Goal: Transaction & Acquisition: Purchase product/service

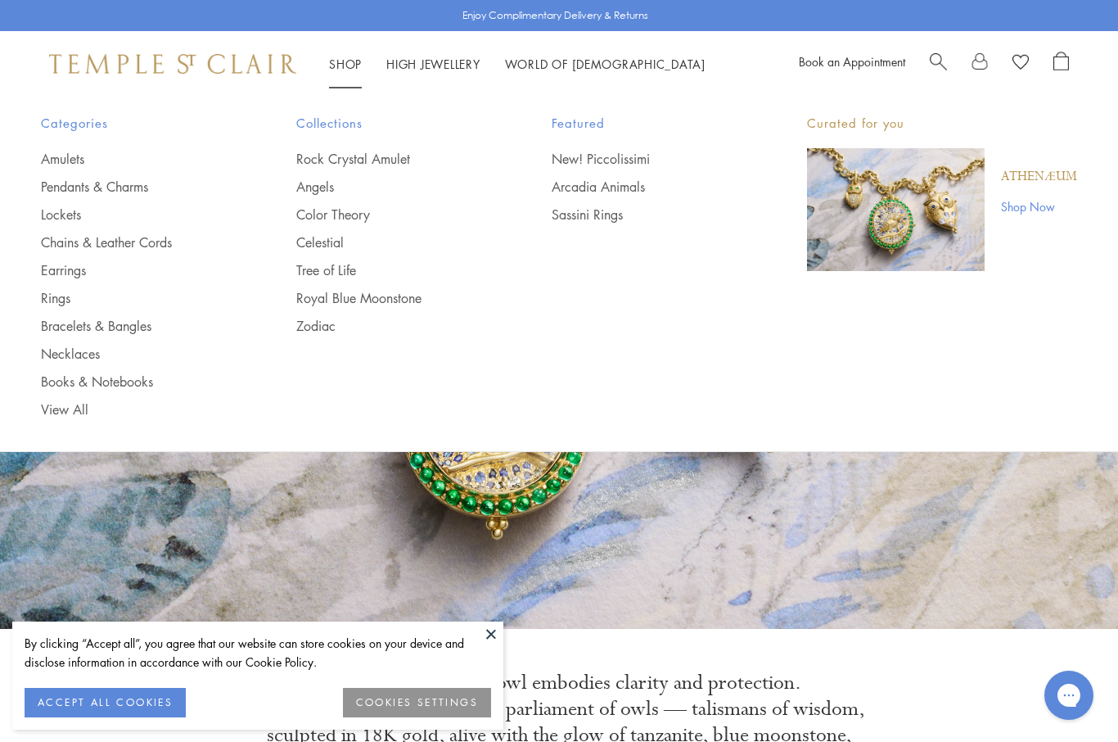
click at [357, 57] on link "Shop Shop" at bounding box center [345, 64] width 33 height 16
click at [157, 241] on link "Chains & Leather Cords" at bounding box center [136, 242] width 190 height 18
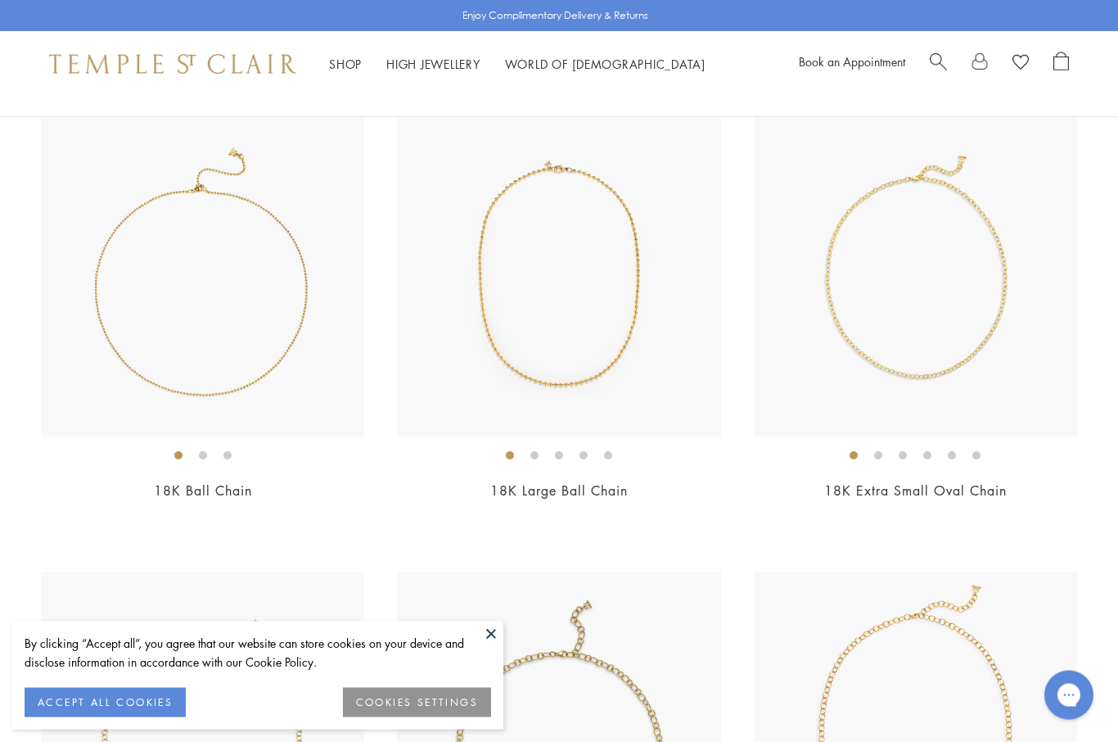
scroll to position [187, 0]
click at [164, 355] on img at bounding box center [202, 274] width 323 height 323
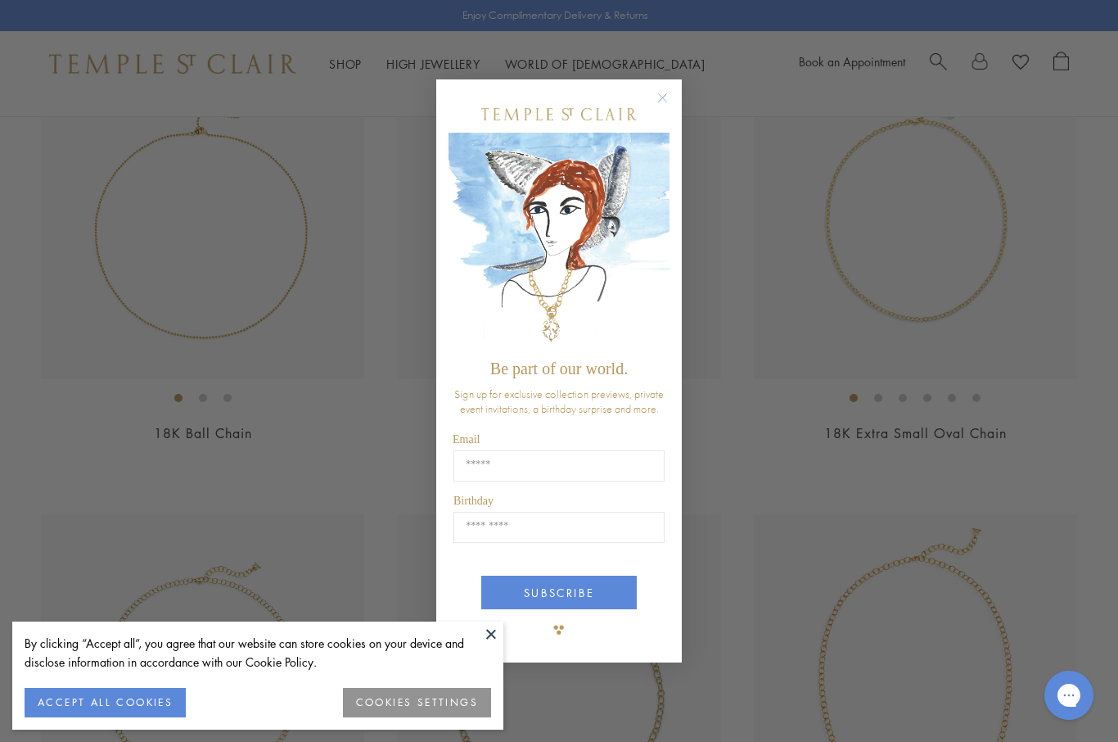
click at [667, 97] on circle "Close dialog" at bounding box center [663, 98] width 20 height 20
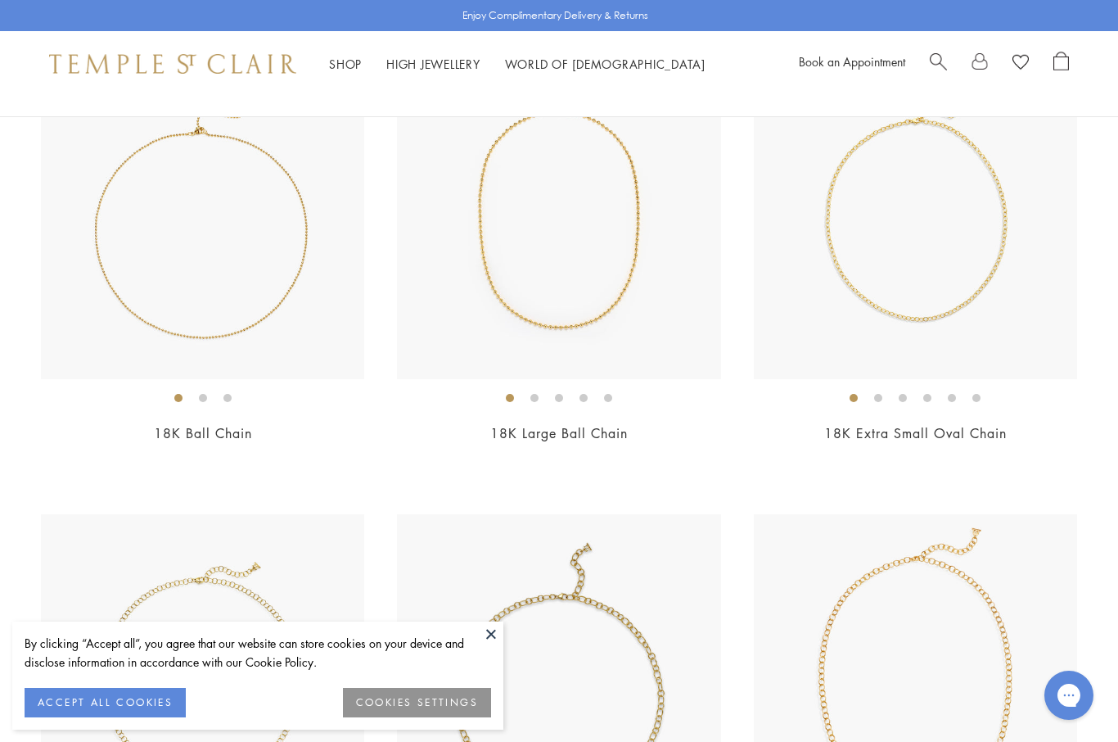
click at [586, 307] on img at bounding box center [558, 217] width 323 height 323
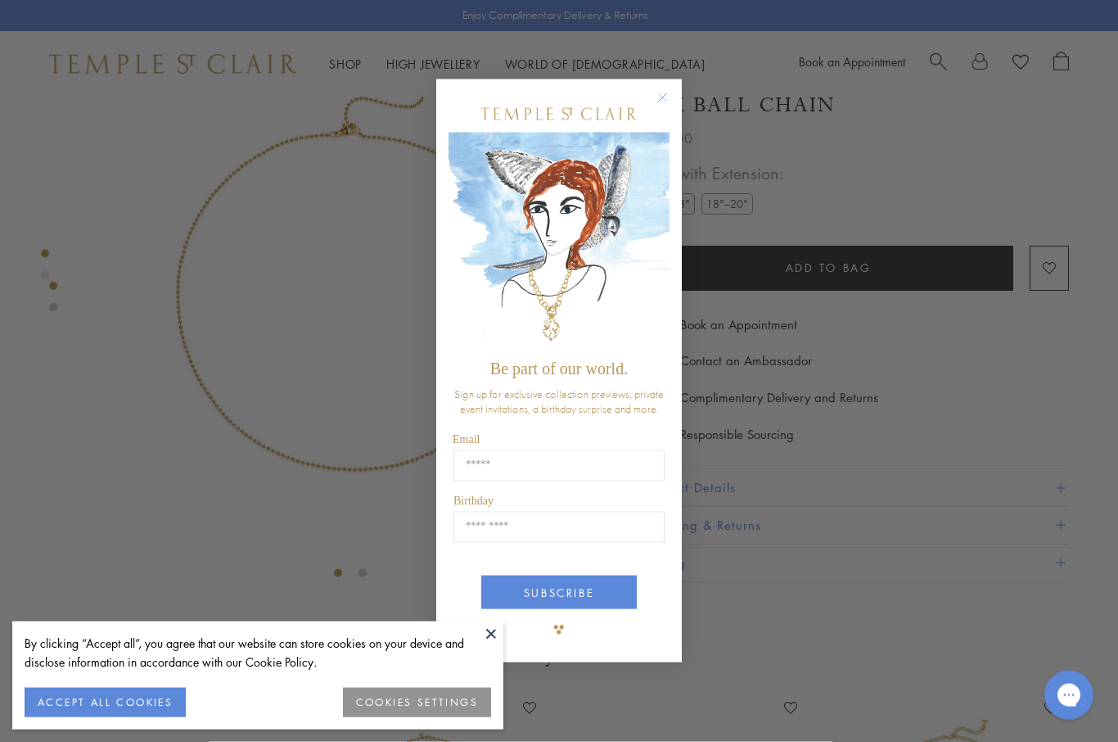
scroll to position [80, 0]
click at [667, 108] on circle "Close dialog" at bounding box center [663, 98] width 20 height 20
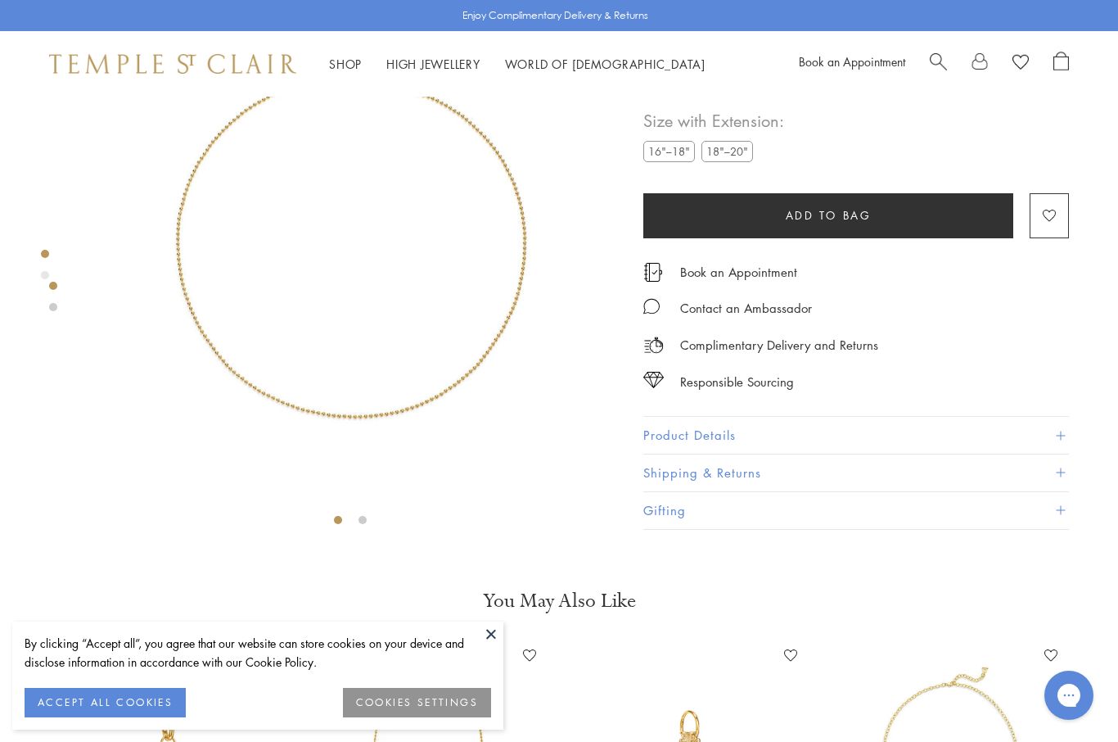
scroll to position [137, 0]
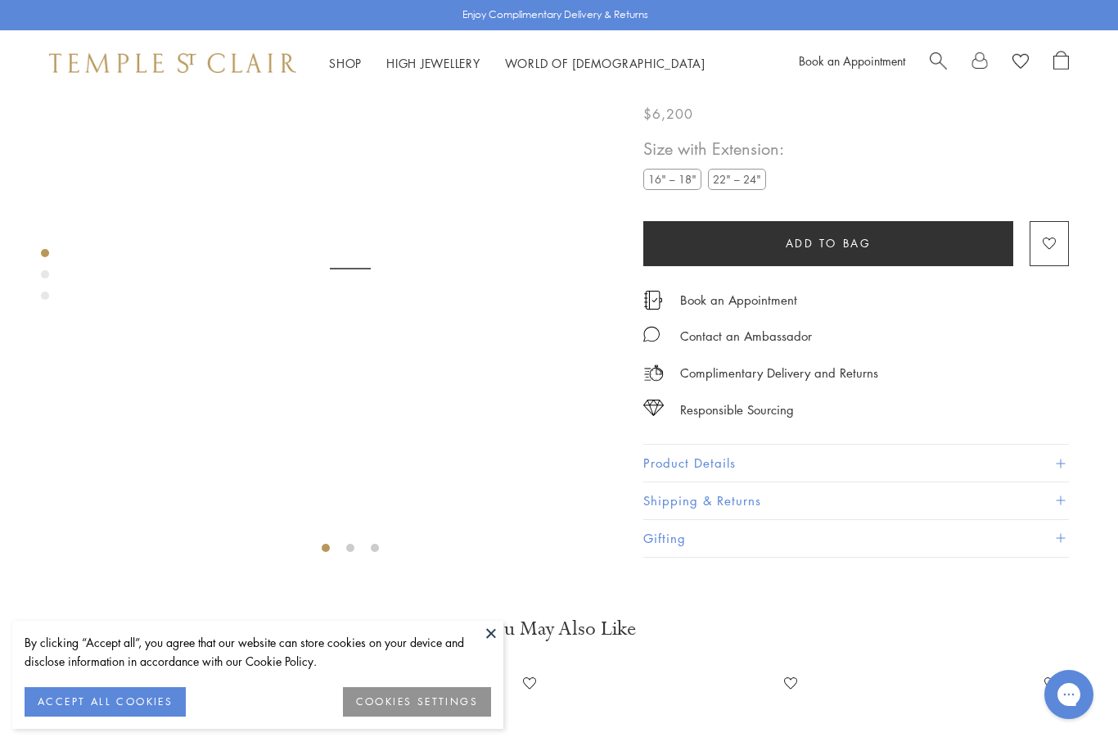
scroll to position [97, 0]
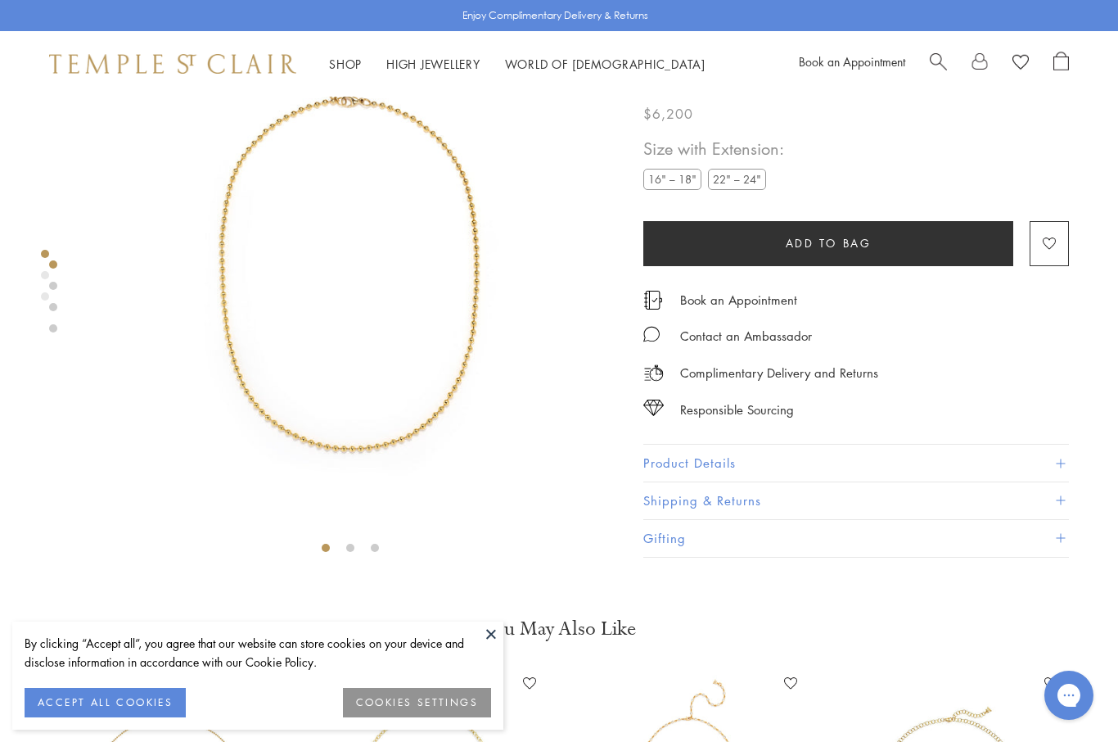
click at [747, 186] on label "22" – 24"" at bounding box center [737, 179] width 58 height 20
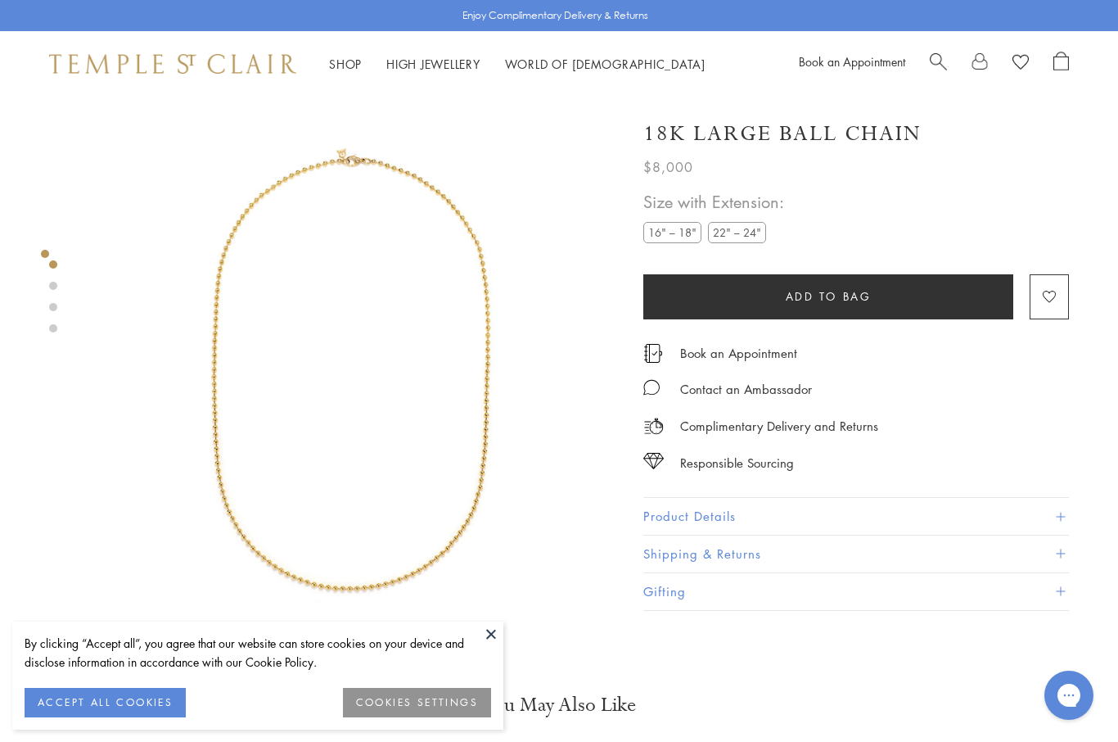
click at [43, 282] on div at bounding box center [334, 365] width 668 height 537
click at [536, 359] on img at bounding box center [350, 365] width 537 height 537
click at [554, 381] on img at bounding box center [350, 365] width 537 height 537
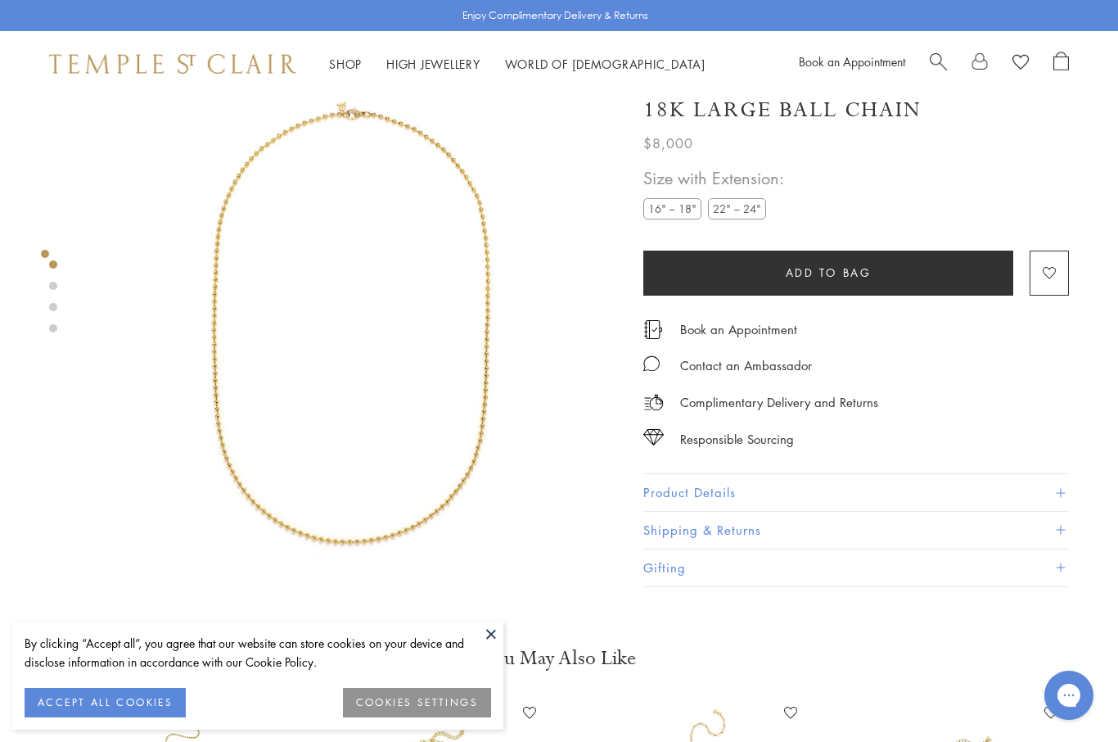
scroll to position [103, 0]
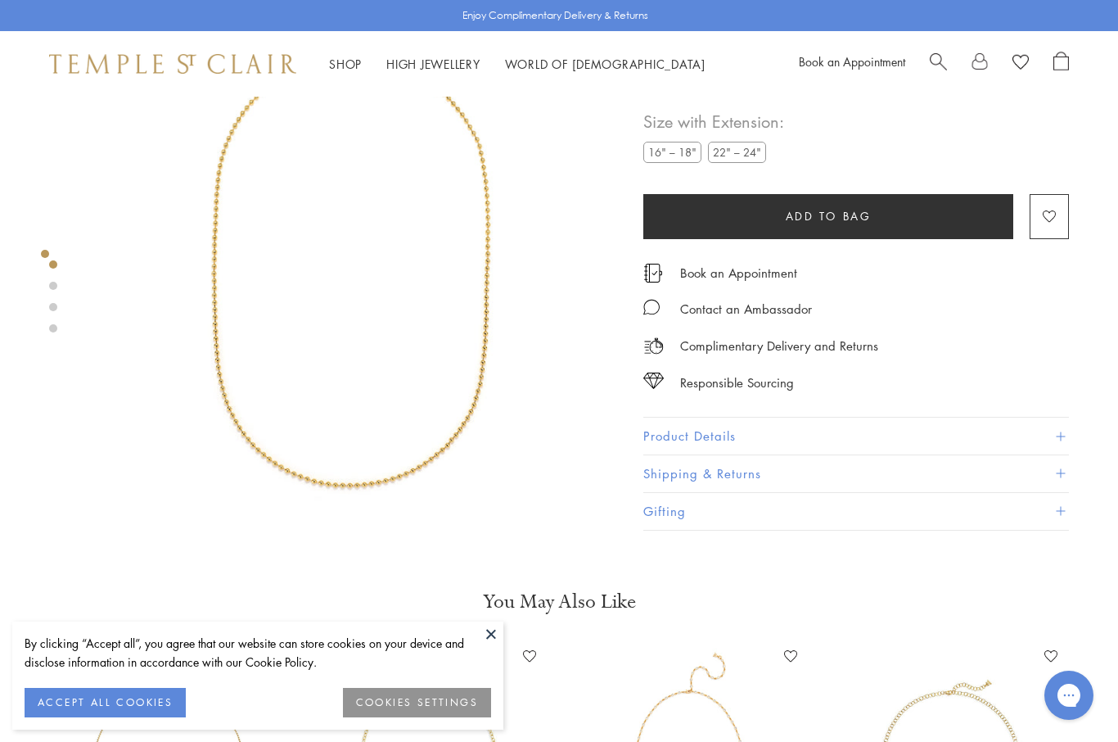
click at [58, 283] on div at bounding box center [334, 261] width 668 height 537
click at [59, 284] on div at bounding box center [334, 261] width 668 height 537
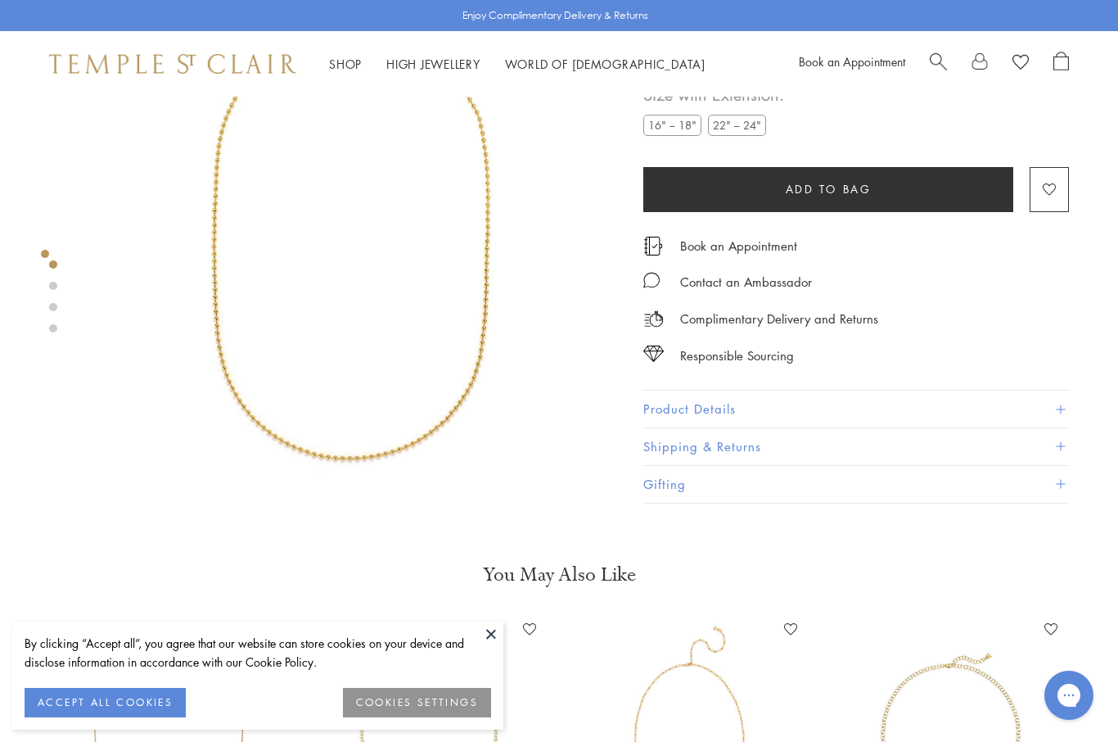
click at [51, 332] on link at bounding box center [53, 328] width 8 height 8
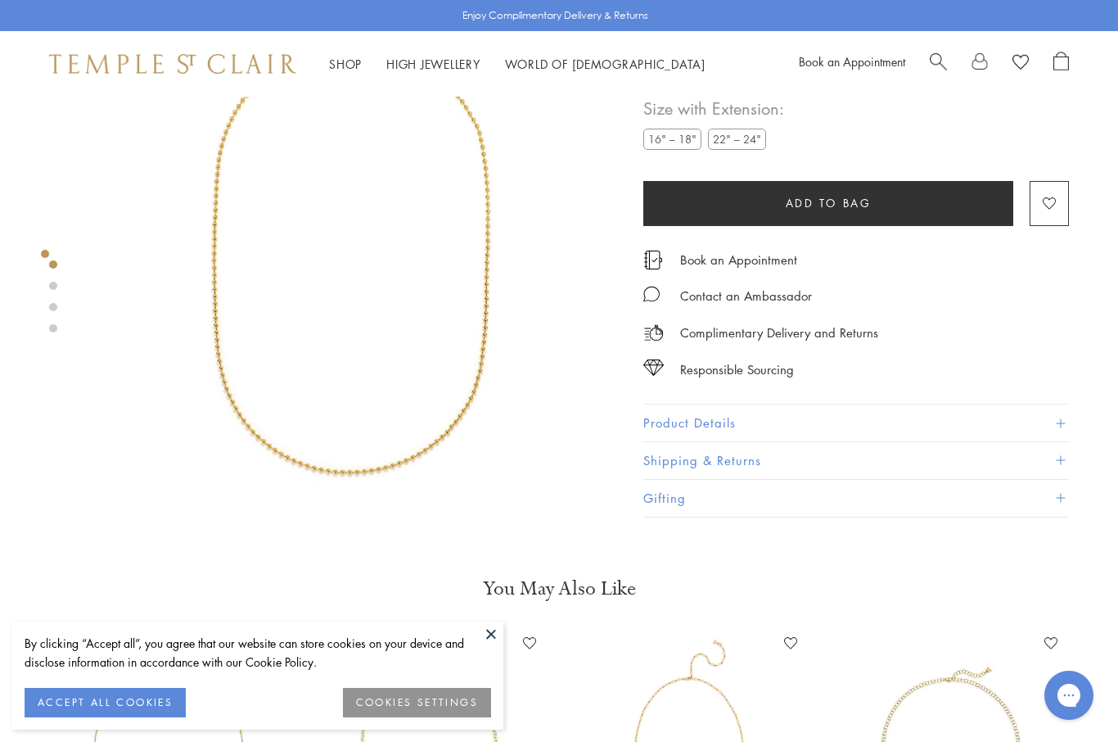
click at [30, 472] on div at bounding box center [334, 248] width 668 height 537
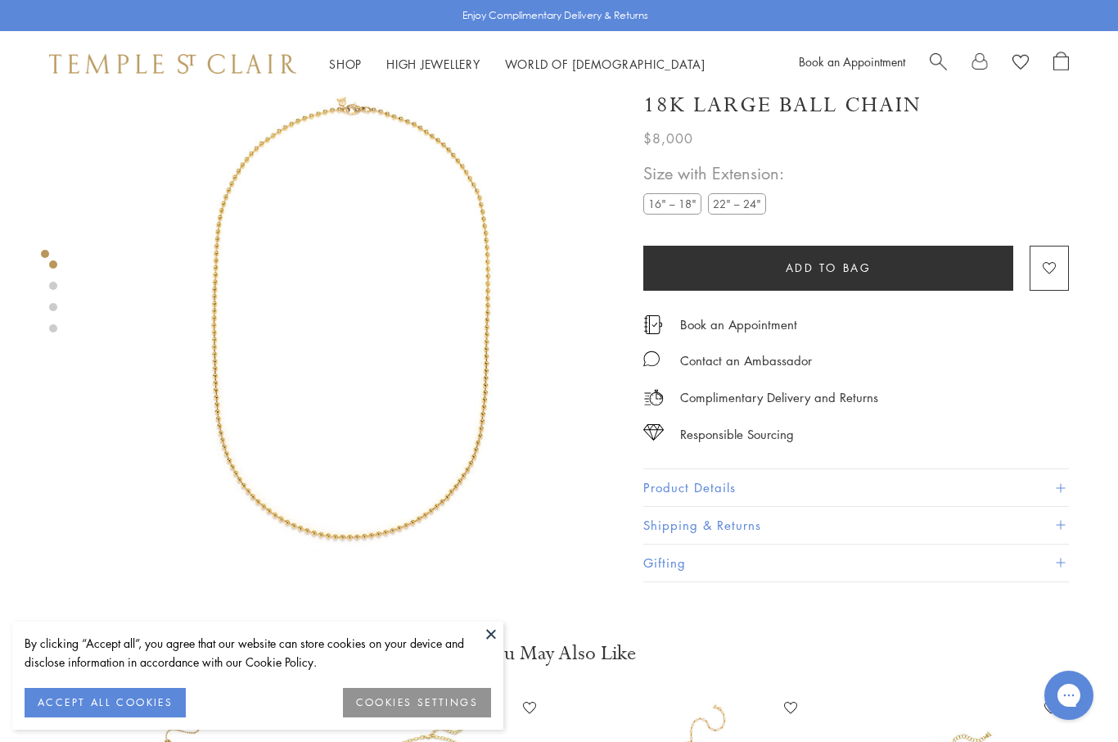
click at [540, 359] on img at bounding box center [350, 313] width 537 height 537
click at [575, 354] on img at bounding box center [350, 313] width 537 height 537
click at [115, 717] on button "ACCEPT ALL COOKIES" at bounding box center [105, 702] width 161 height 29
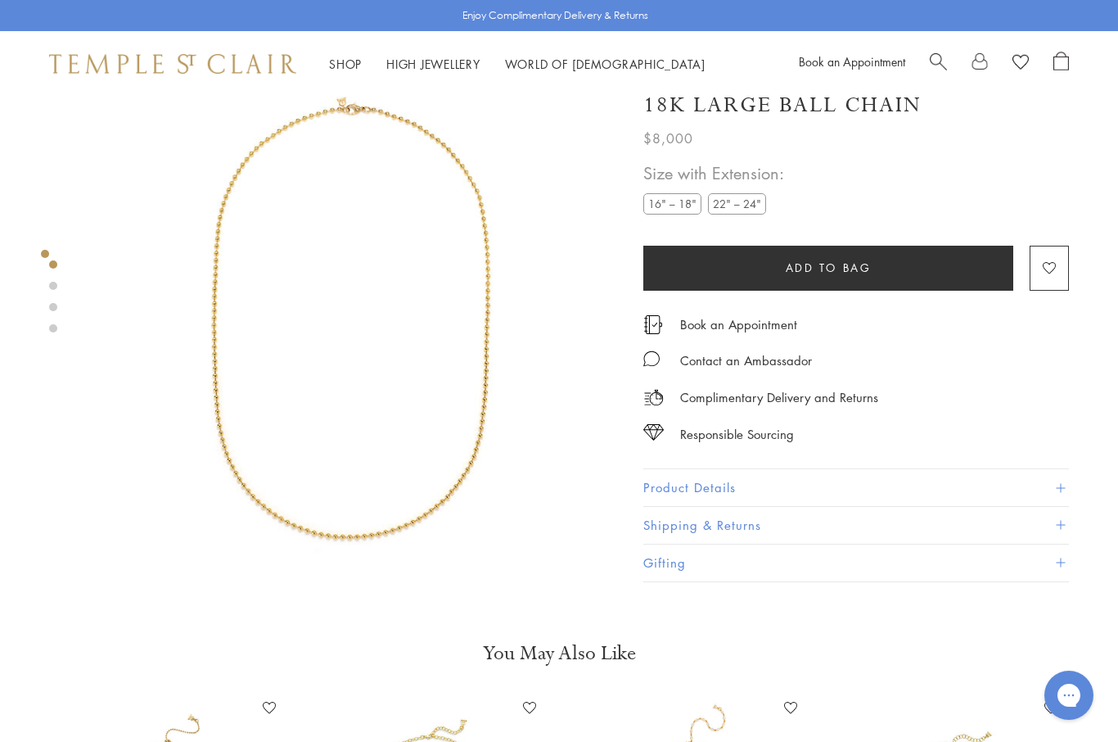
click at [51, 290] on link at bounding box center [53, 286] width 8 height 8
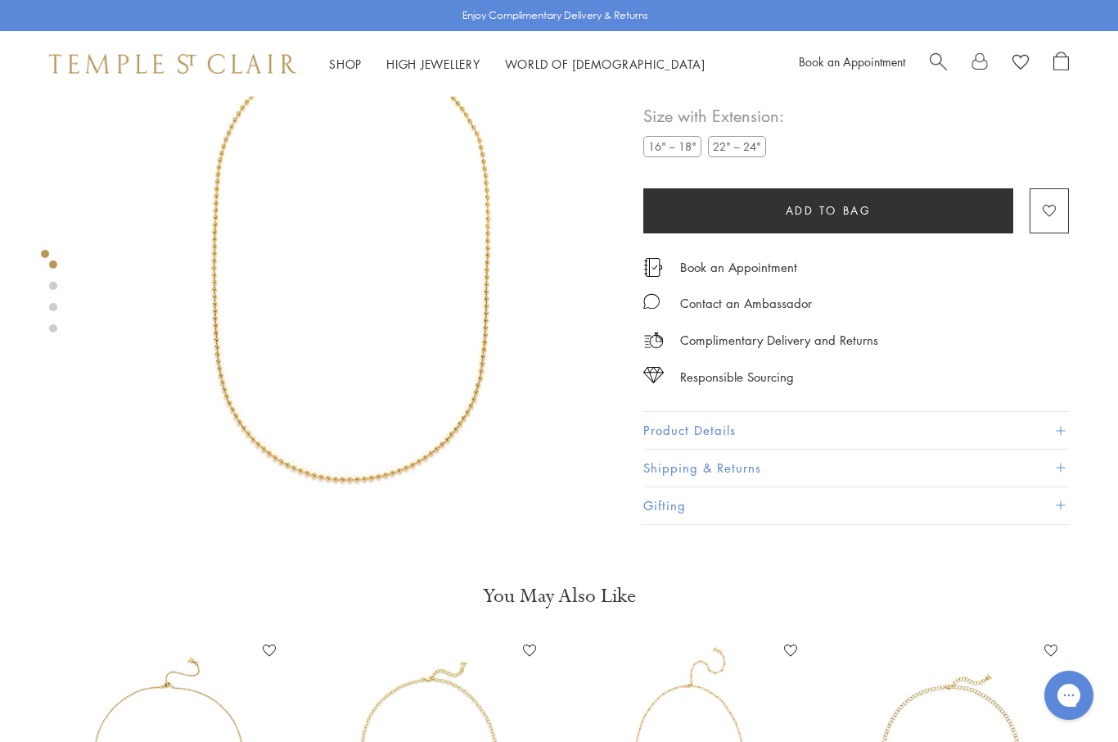
click at [55, 285] on link at bounding box center [53, 286] width 8 height 8
click at [56, 310] on link at bounding box center [53, 307] width 8 height 8
click at [56, 330] on link at bounding box center [53, 328] width 8 height 8
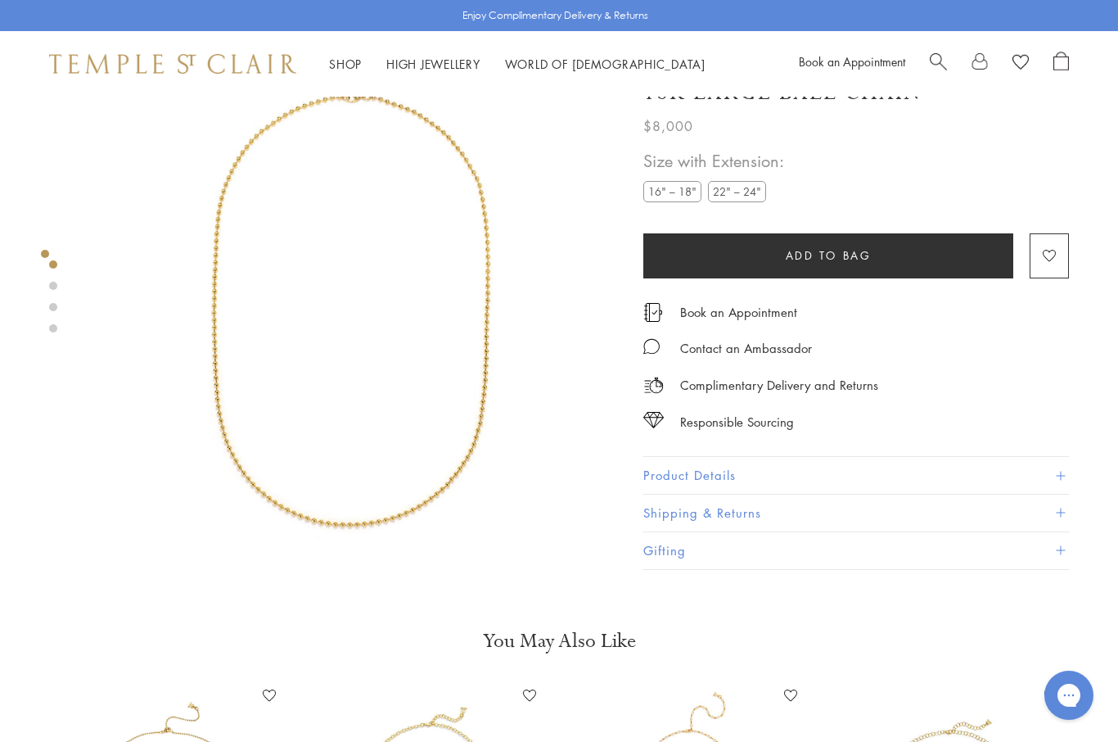
scroll to position [52, 0]
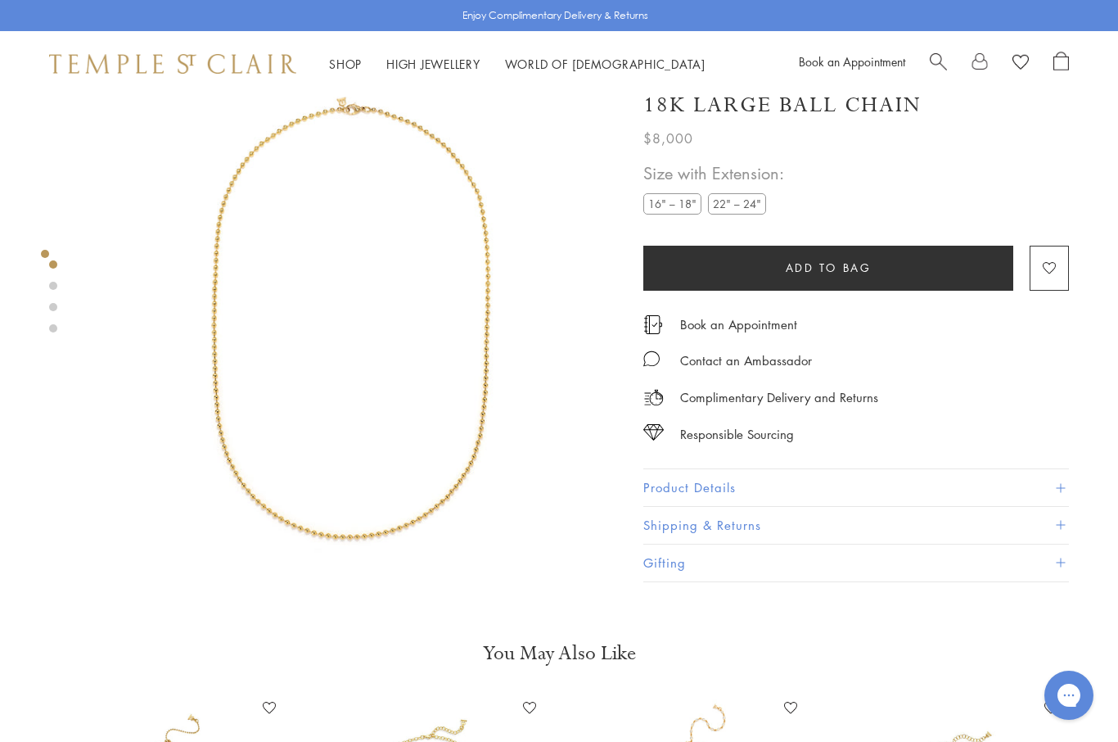
click at [601, 395] on img at bounding box center [350, 313] width 537 height 537
click at [591, 345] on img at bounding box center [350, 313] width 537 height 537
click at [51, 290] on link at bounding box center [53, 286] width 8 height 8
click at [203, 578] on img at bounding box center [350, 313] width 537 height 537
click at [49, 331] on link at bounding box center [53, 328] width 8 height 8
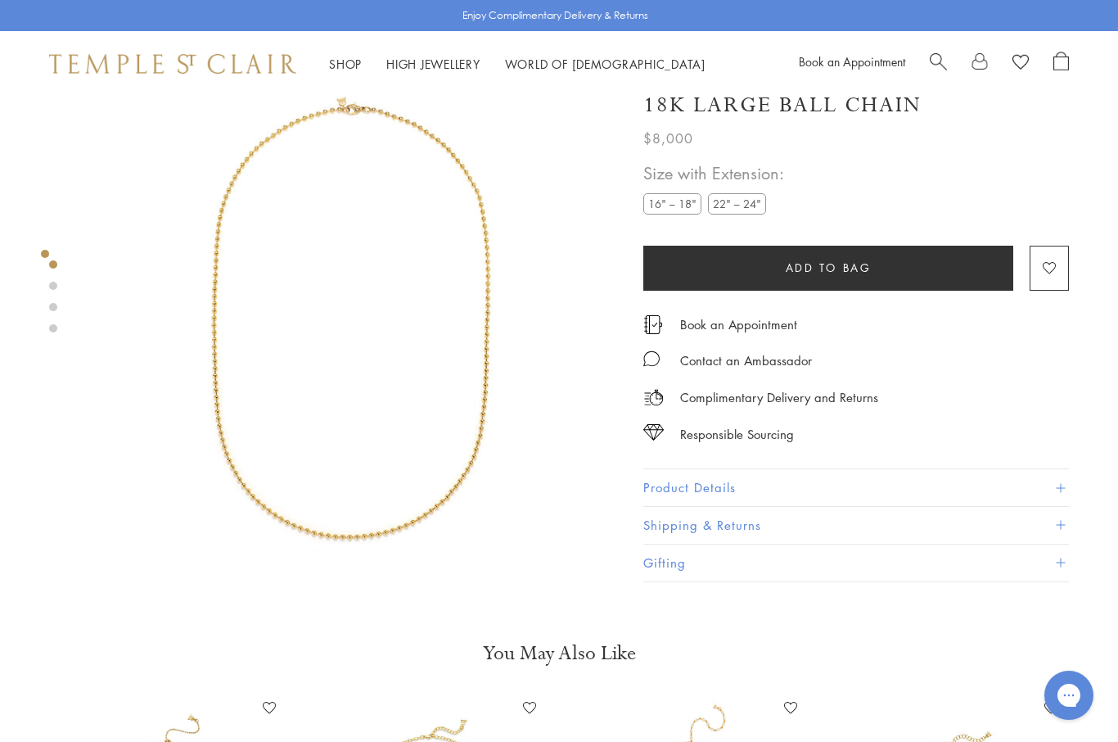
click at [672, 204] on label "16" – 18"" at bounding box center [672, 204] width 58 height 20
